Goal: Communication & Community: Participate in discussion

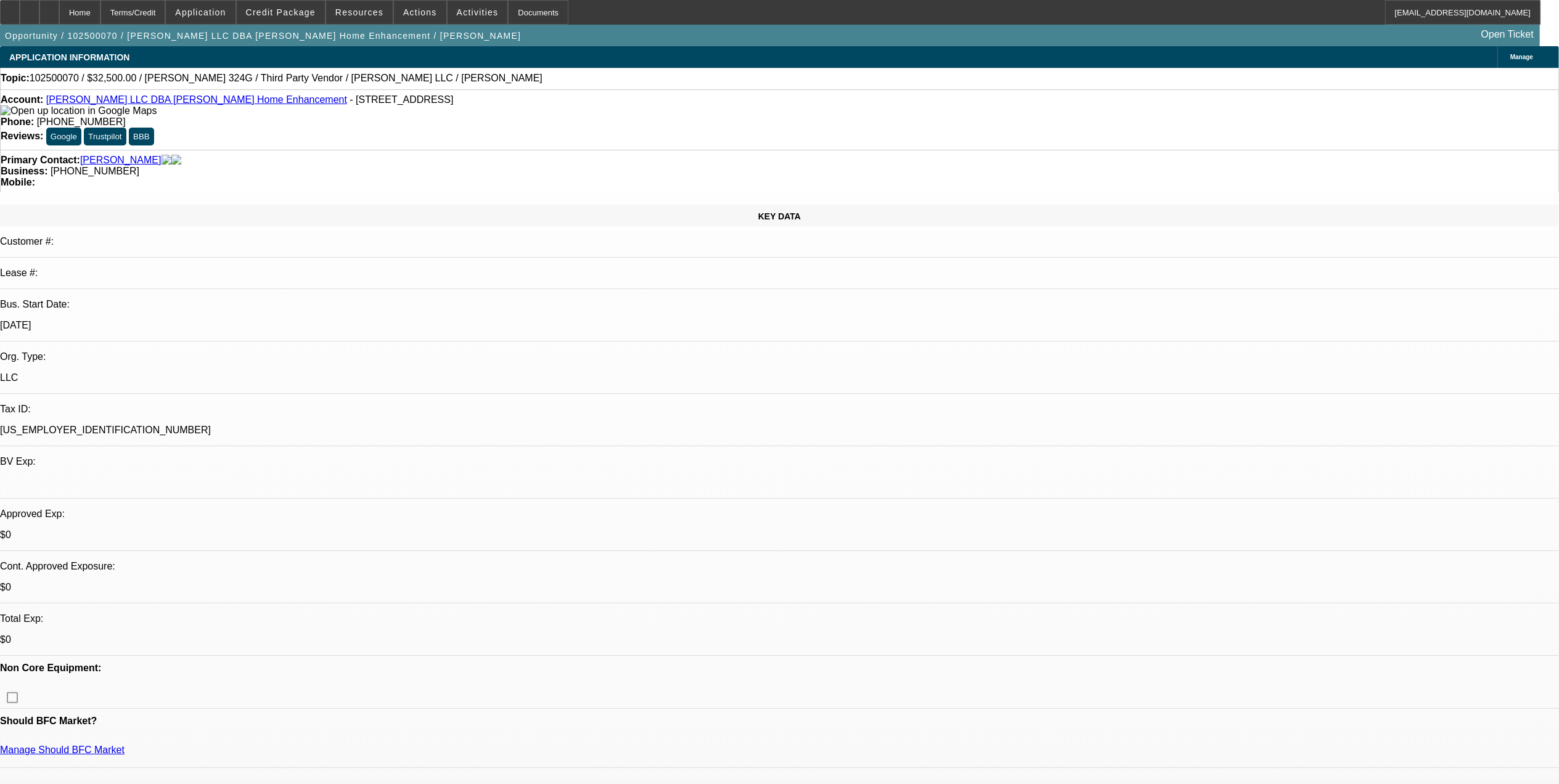
select select "0"
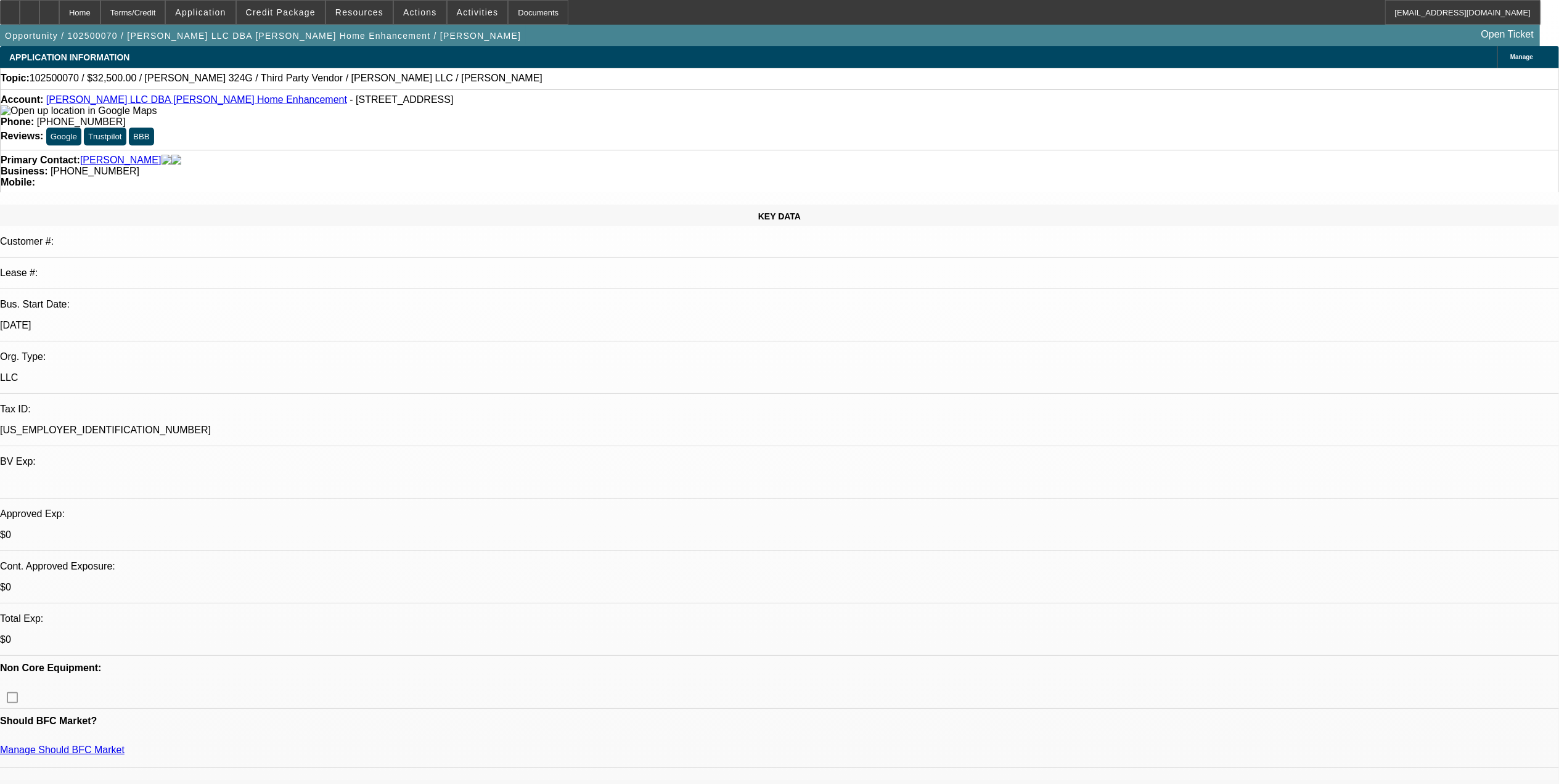
select select "0"
select select "1"
select select "6"
select select "1"
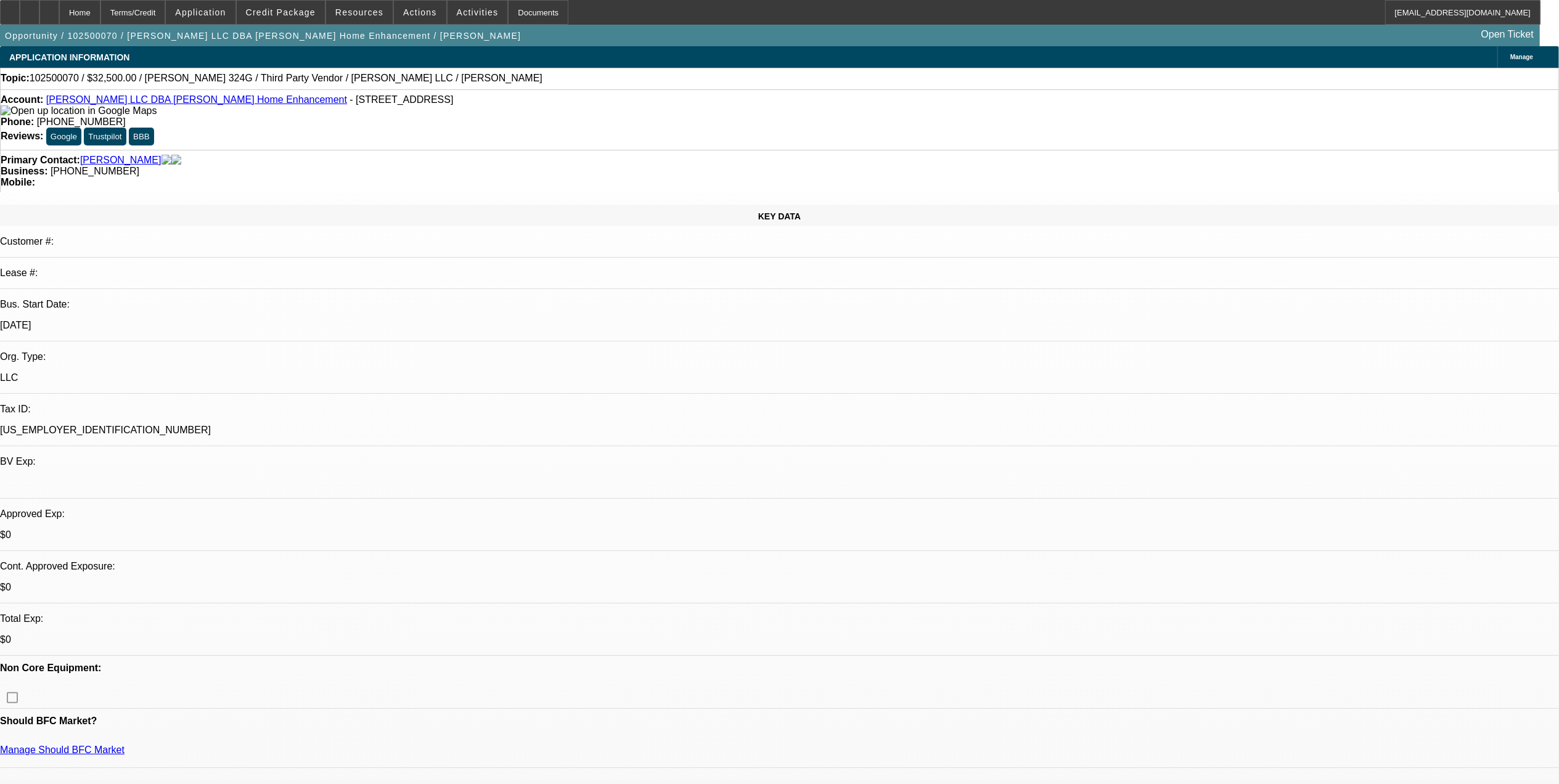
select select "1"
select select "6"
drag, startPoint x: 1197, startPoint y: 131, endPoint x: 1216, endPoint y: 136, distance: 19.6
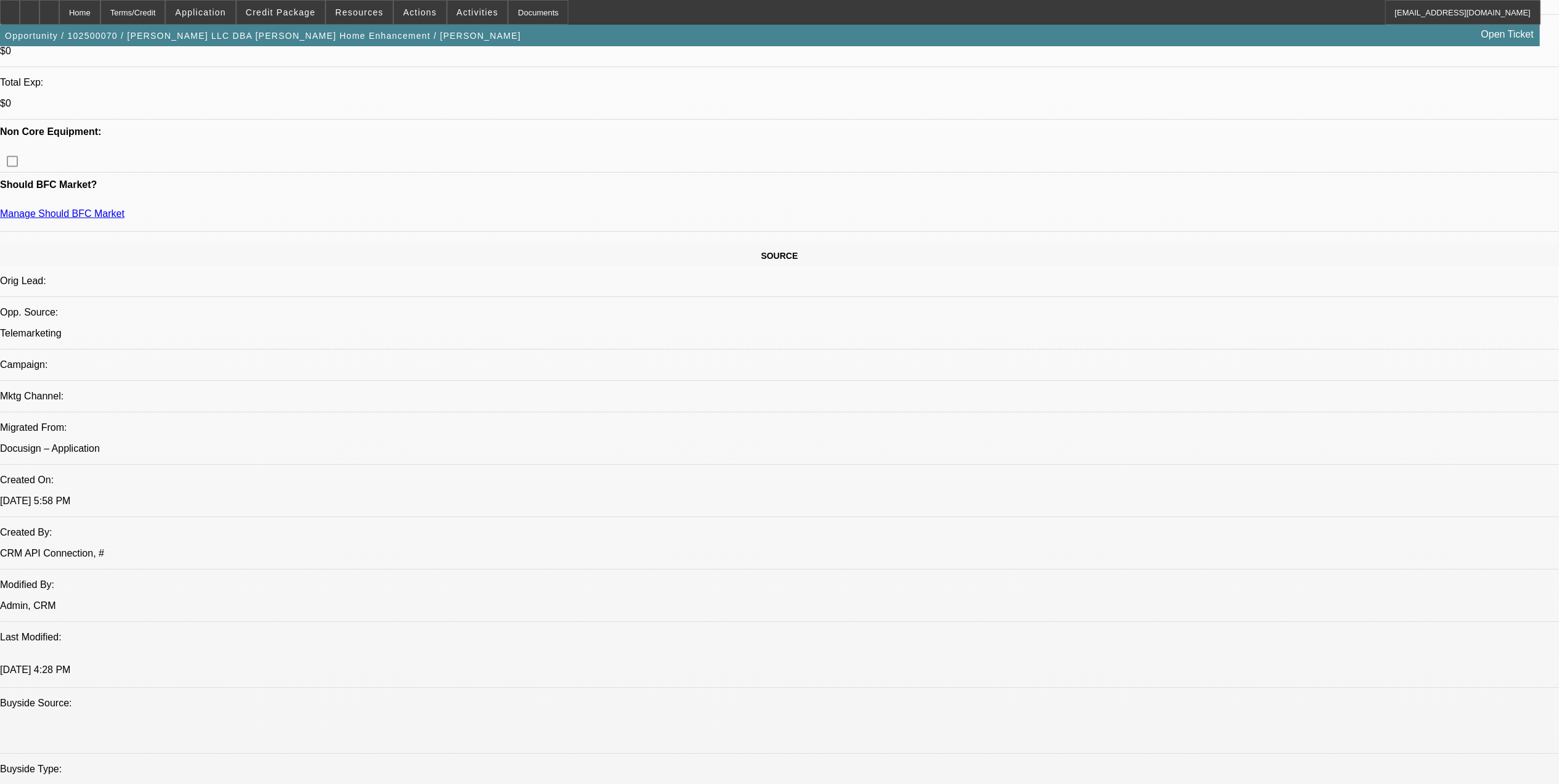
scroll to position [657, 0]
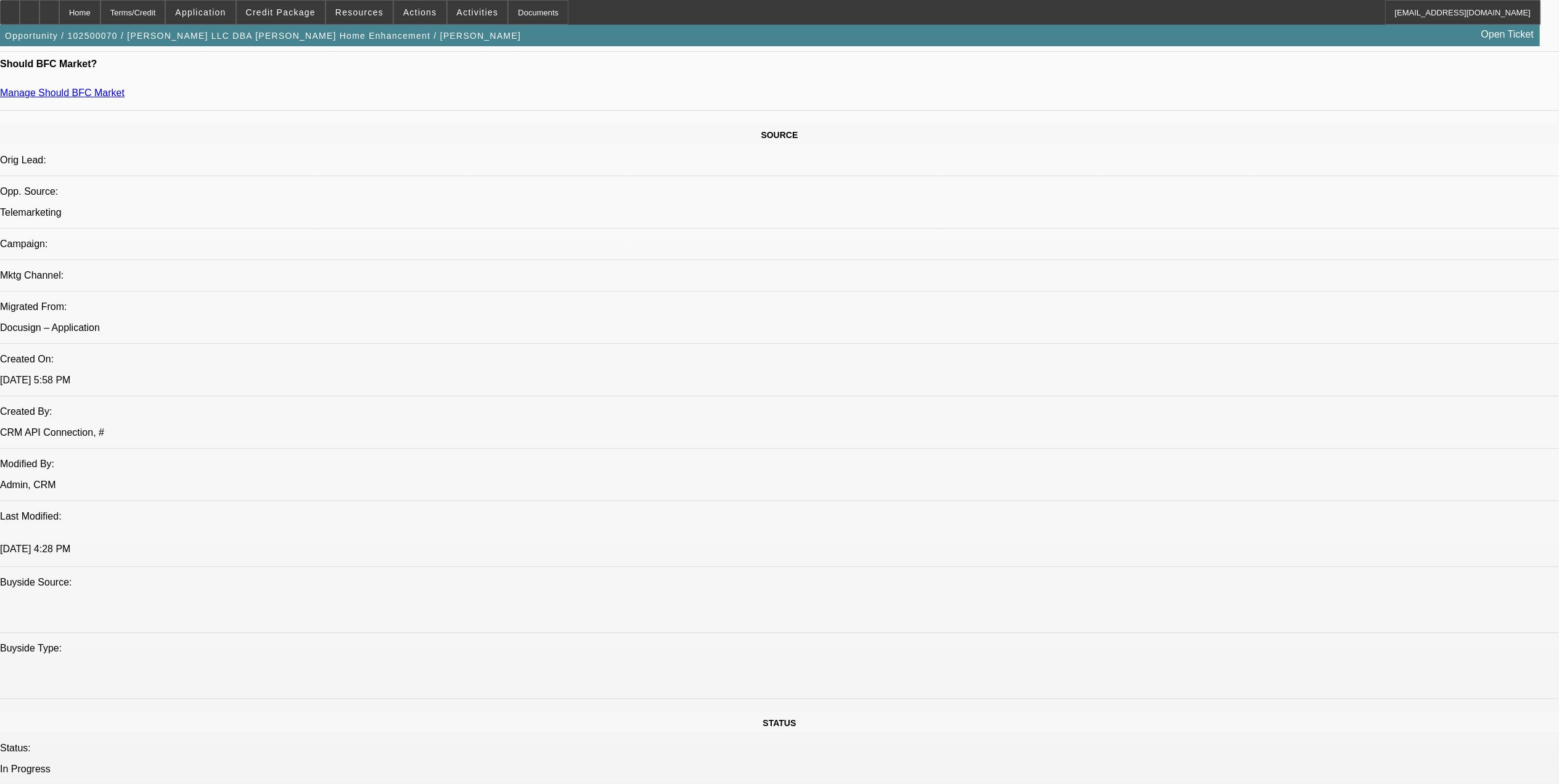
drag, startPoint x: 1197, startPoint y: 395, endPoint x: 1435, endPoint y: 442, distance: 242.6
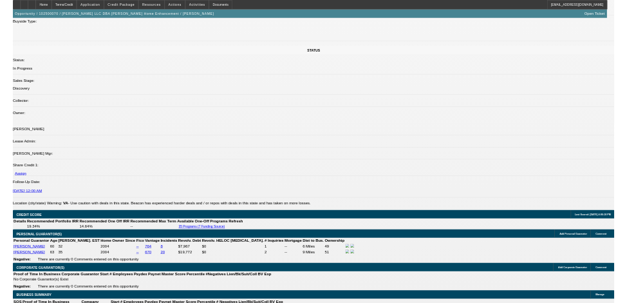
scroll to position [1545, 0]
